Goal: Transaction & Acquisition: Subscribe to service/newsletter

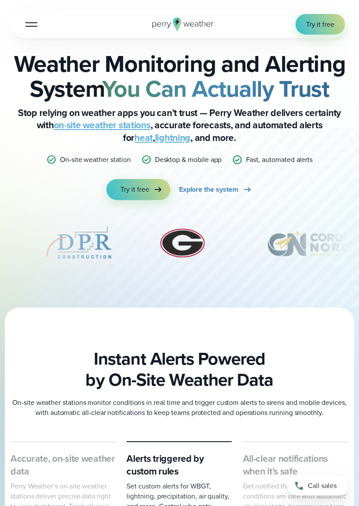
scroll to position [15, 0]
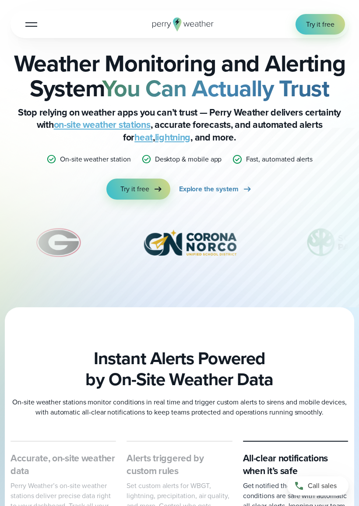
click at [232, 185] on span "Explore the system" at bounding box center [209, 189] width 60 height 10
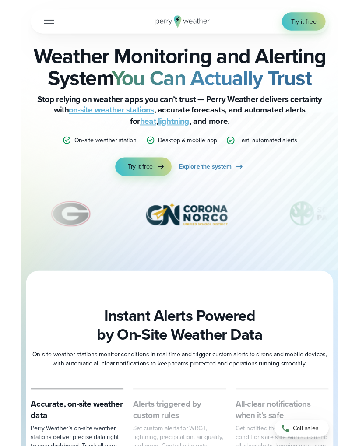
scroll to position [40, 0]
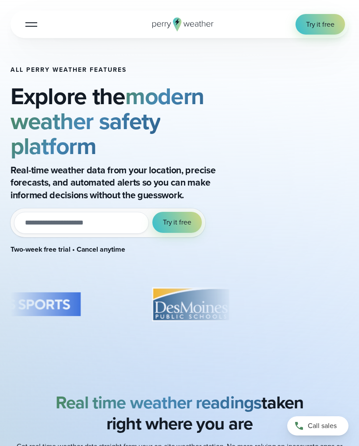
click at [327, 19] on span "Try it free" at bounding box center [320, 24] width 28 height 10
